Goal: Information Seeking & Learning: Compare options

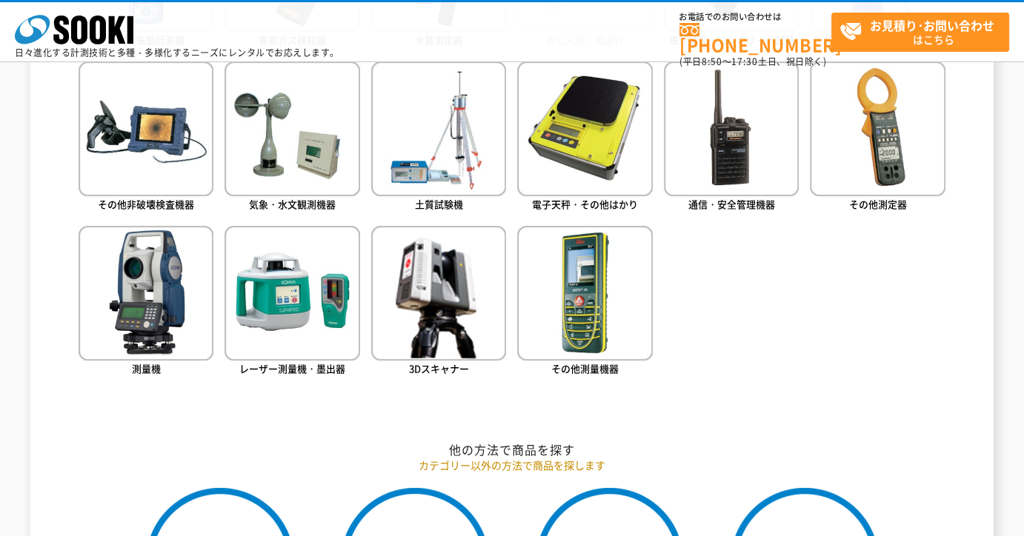
scroll to position [889, 0]
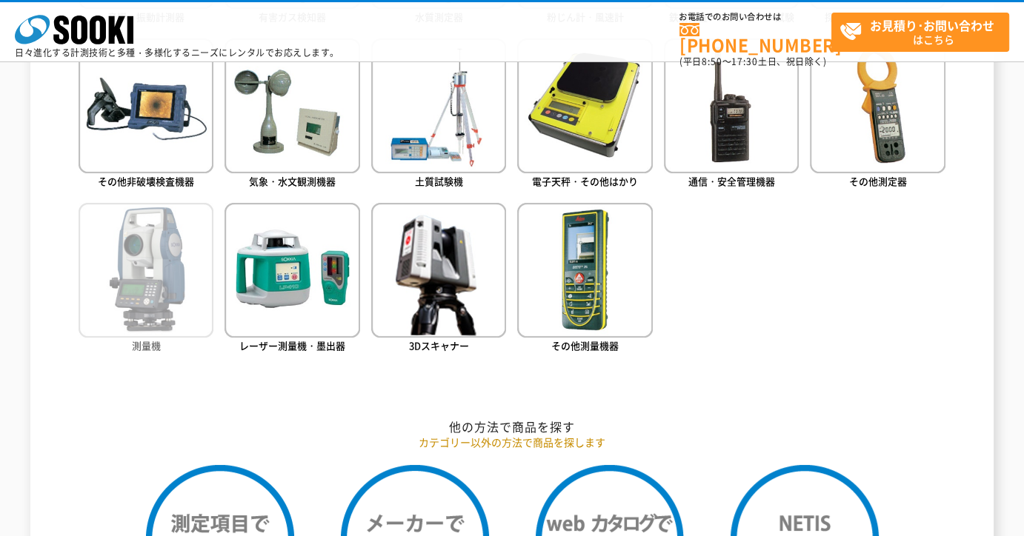
click at [187, 291] on img at bounding box center [146, 270] width 135 height 135
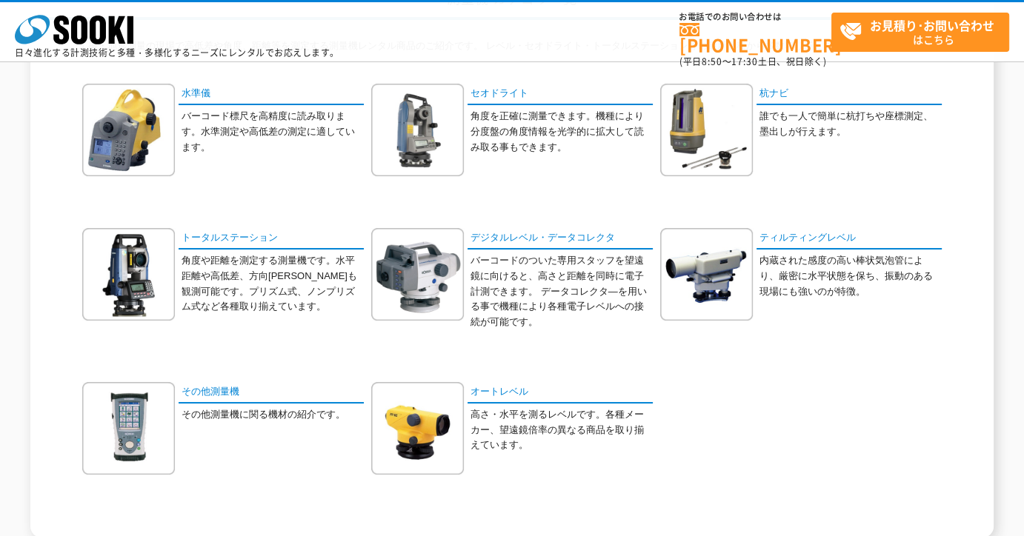
scroll to position [222, 0]
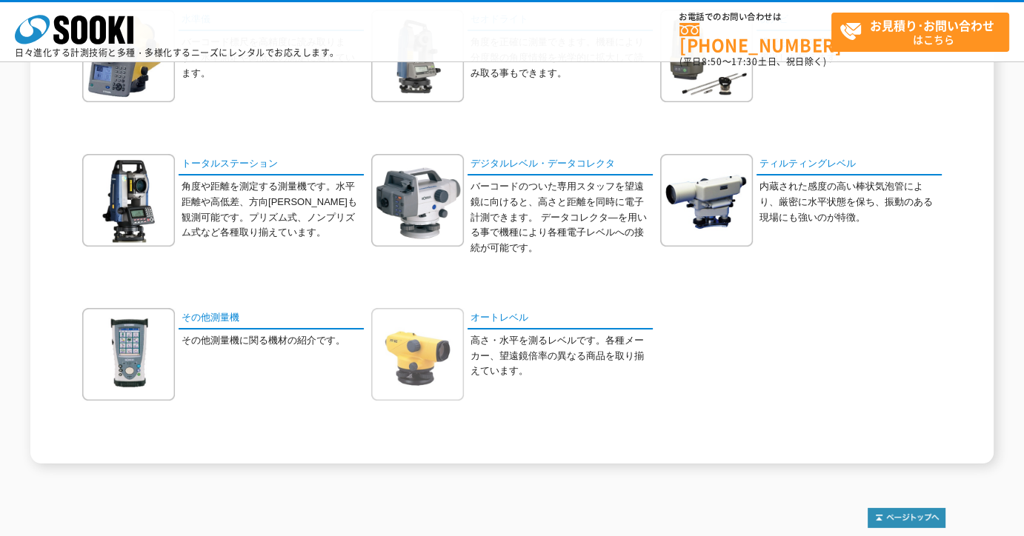
click at [422, 368] on img at bounding box center [417, 354] width 93 height 93
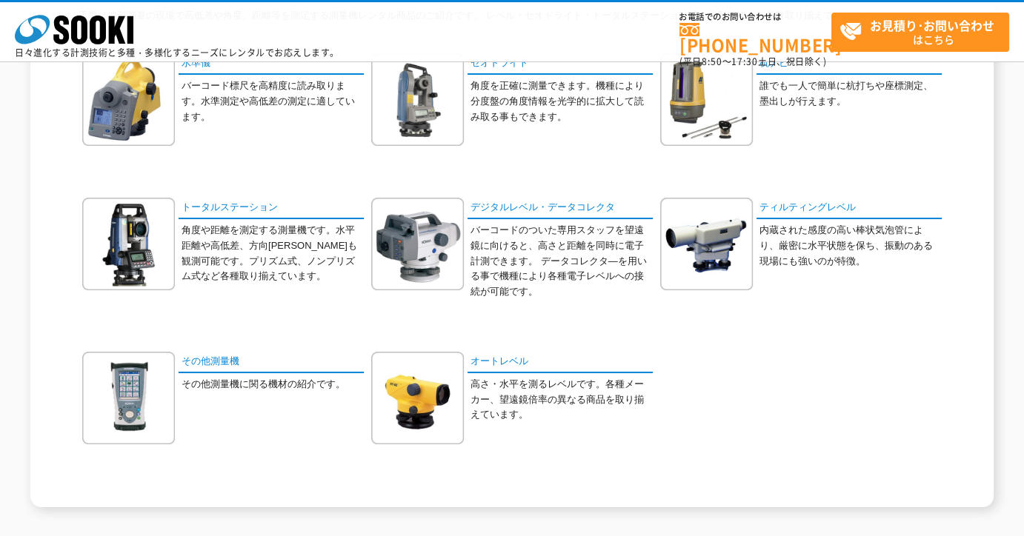
scroll to position [148, 0]
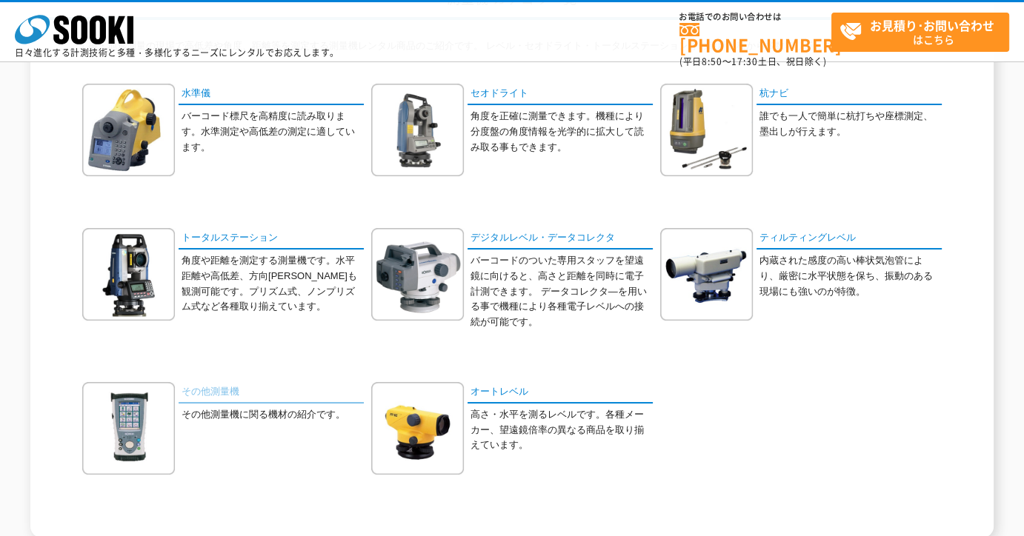
drag, startPoint x: 225, startPoint y: 395, endPoint x: 222, endPoint y: 387, distance: 8.7
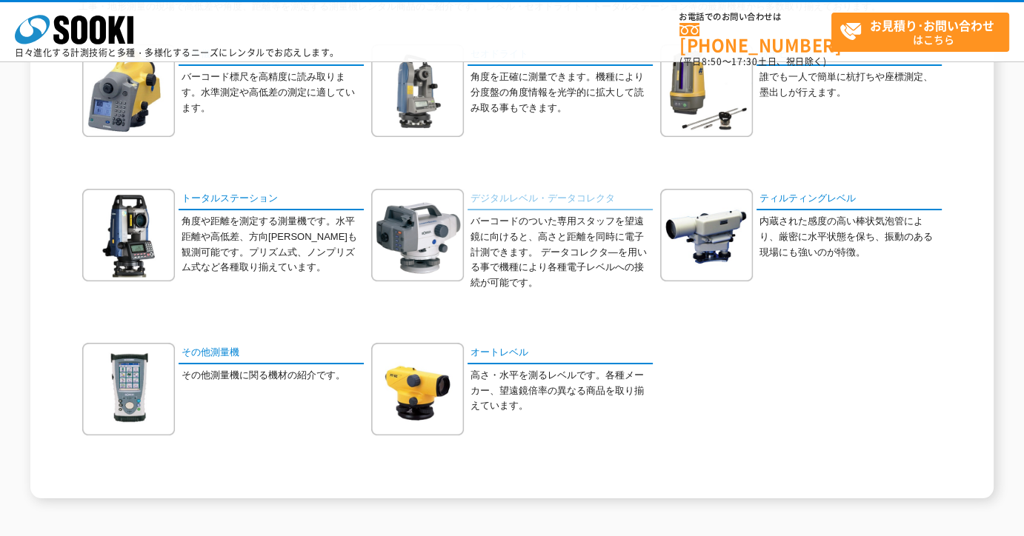
scroll to position [211, 0]
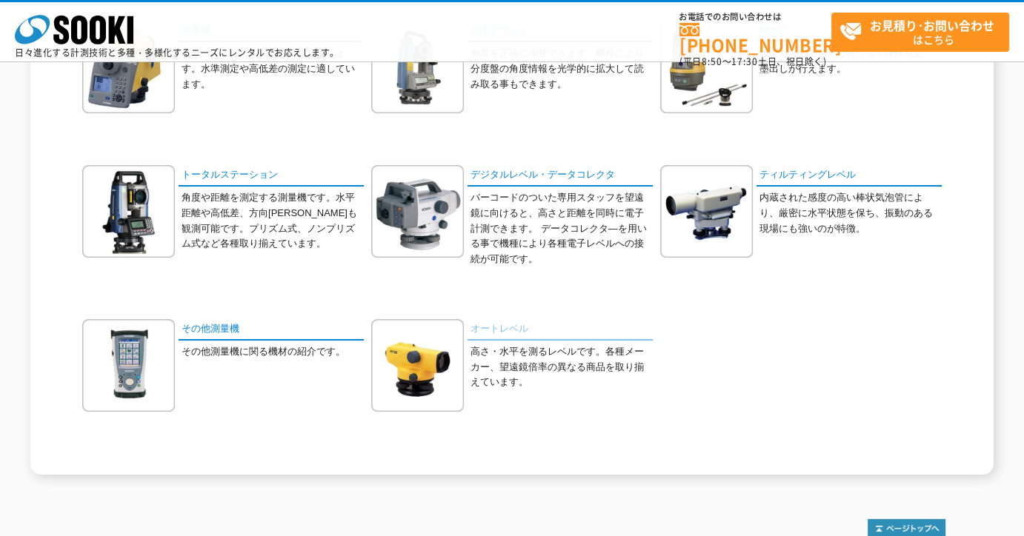
click at [533, 327] on link "オートレベル" at bounding box center [559, 329] width 185 height 21
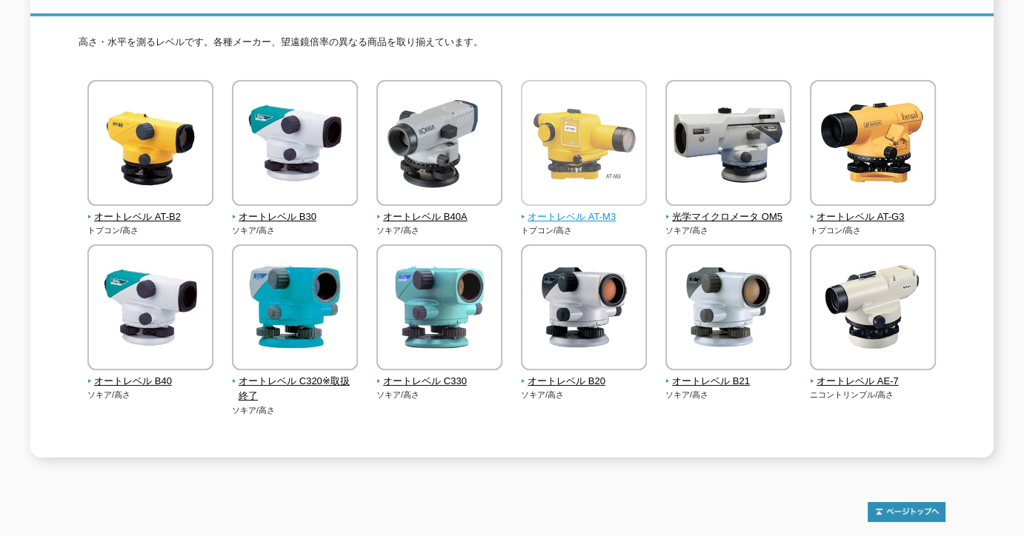
scroll to position [222, 0]
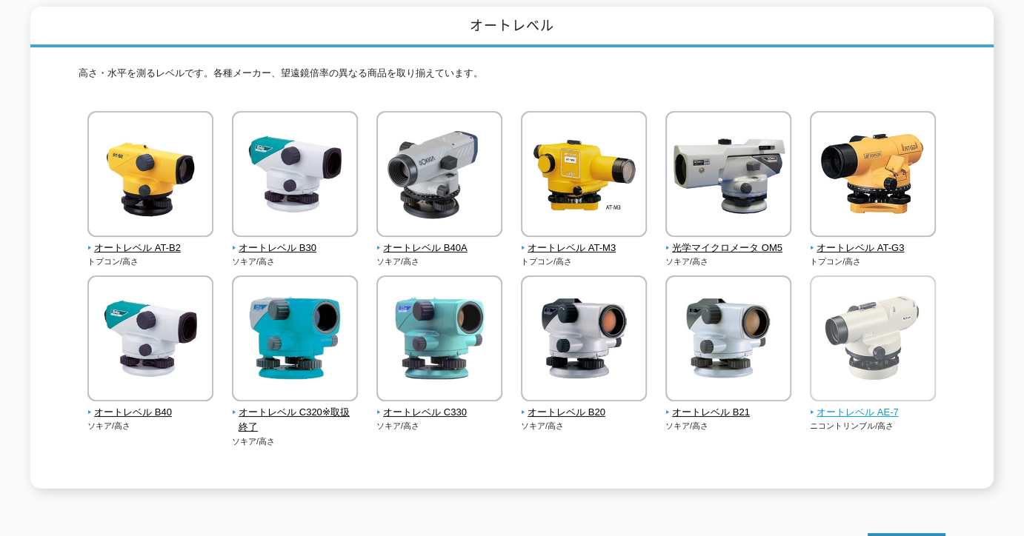
scroll to position [296, 0]
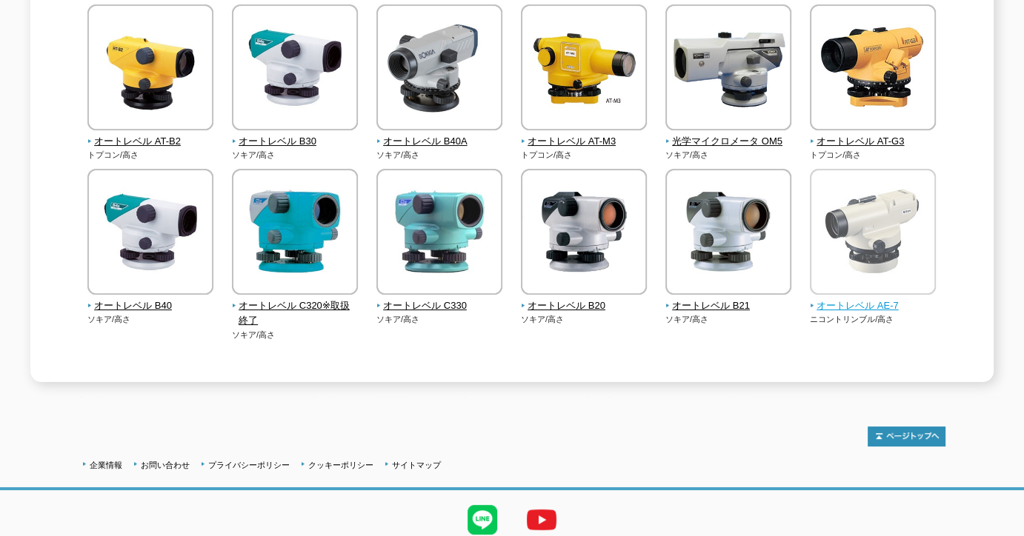
click at [886, 260] on img at bounding box center [873, 234] width 126 height 130
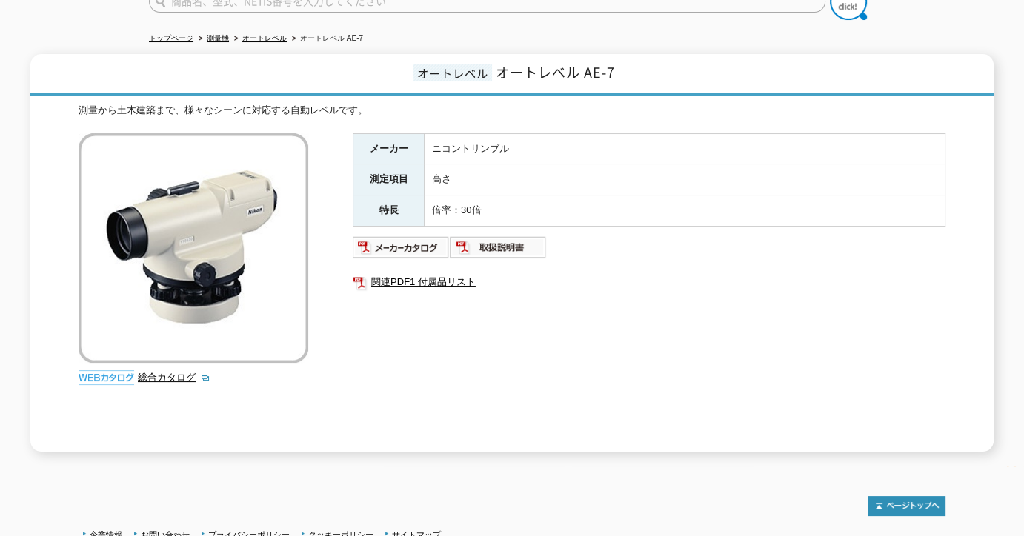
scroll to position [148, 0]
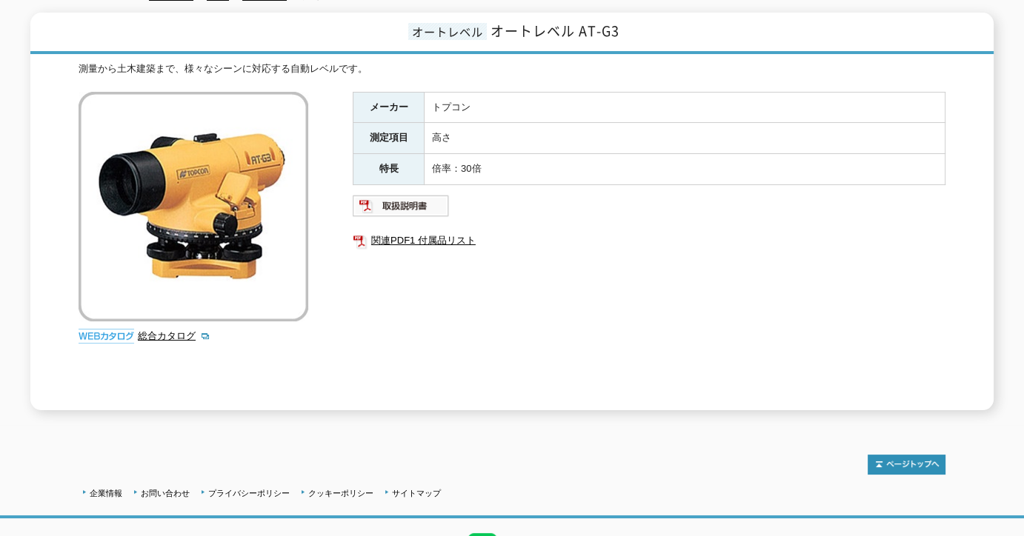
scroll to position [222, 0]
